Goal: Information Seeking & Learning: Learn about a topic

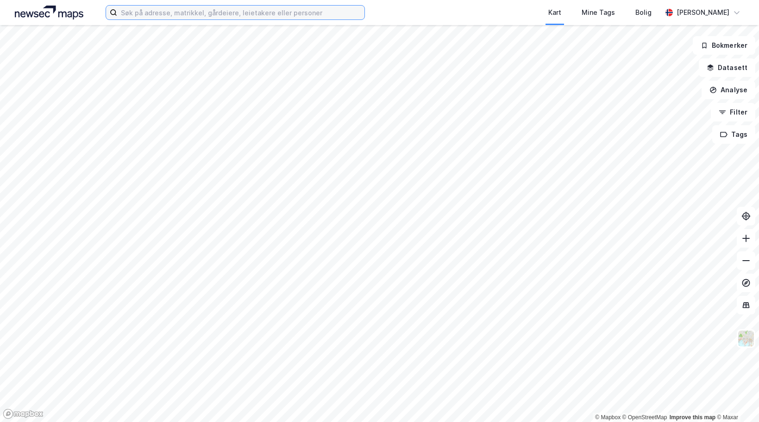
click at [202, 14] on input at bounding box center [240, 13] width 247 height 14
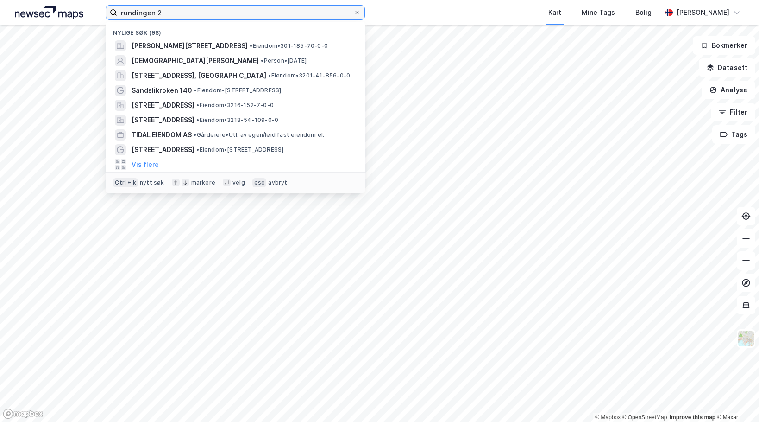
type input "rundingen 2"
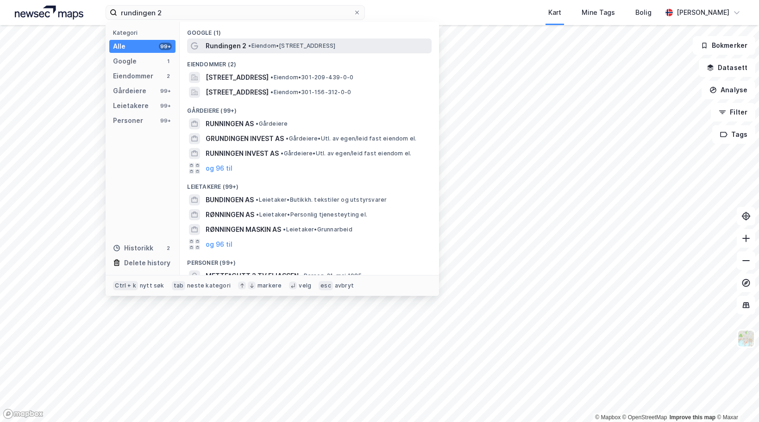
click at [221, 48] on span "Rundingen 2" at bounding box center [226, 45] width 41 height 11
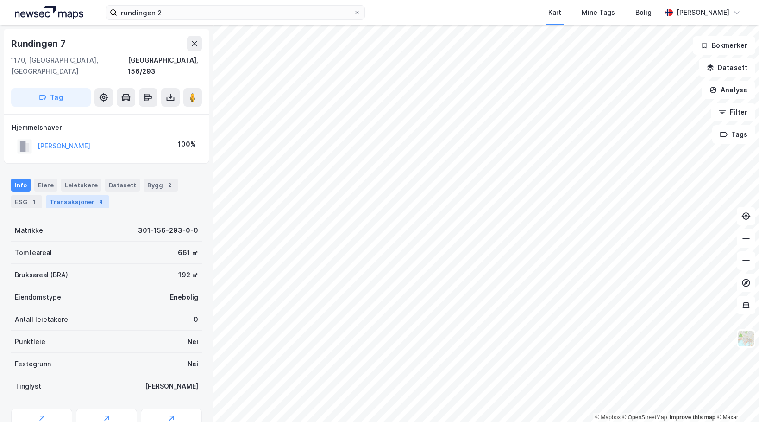
click at [61, 195] on div "Transaksjoner 4" at bounding box center [77, 201] width 63 height 13
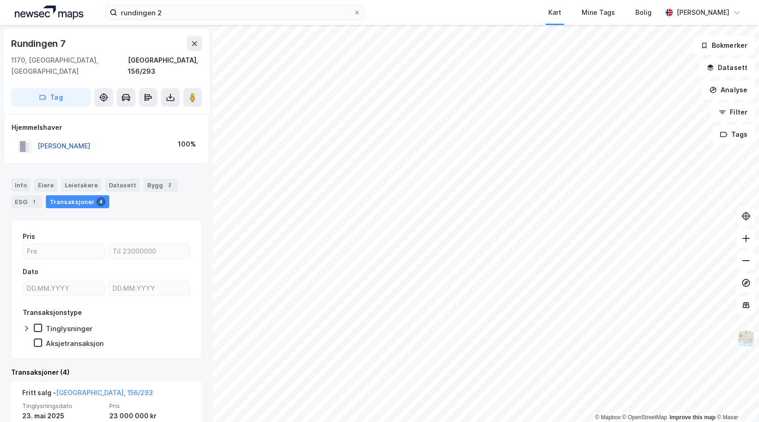
click at [0, 0] on button "[PERSON_NAME]" at bounding box center [0, 0] width 0 height 0
